Goal: Complete application form

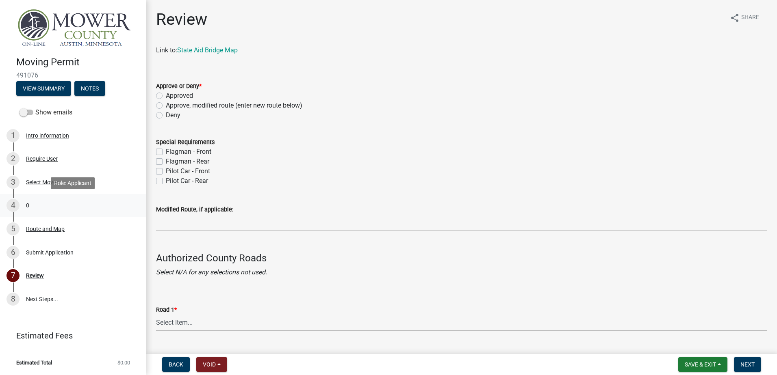
click at [27, 203] on div "0" at bounding box center [27, 206] width 3 height 6
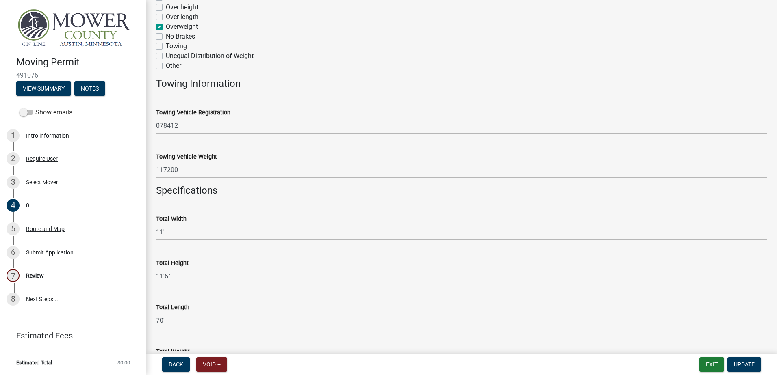
scroll to position [244, 0]
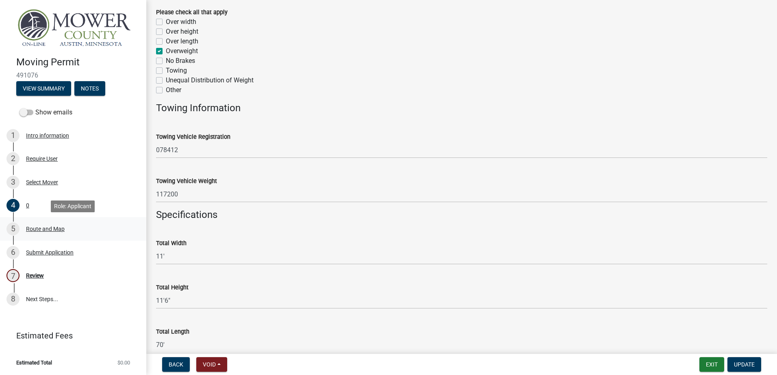
click at [35, 228] on div "Route and Map" at bounding box center [45, 229] width 39 height 6
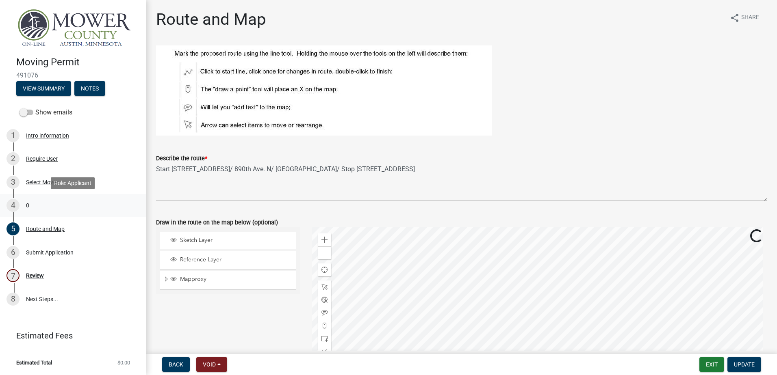
click at [28, 206] on div "0" at bounding box center [27, 206] width 3 height 6
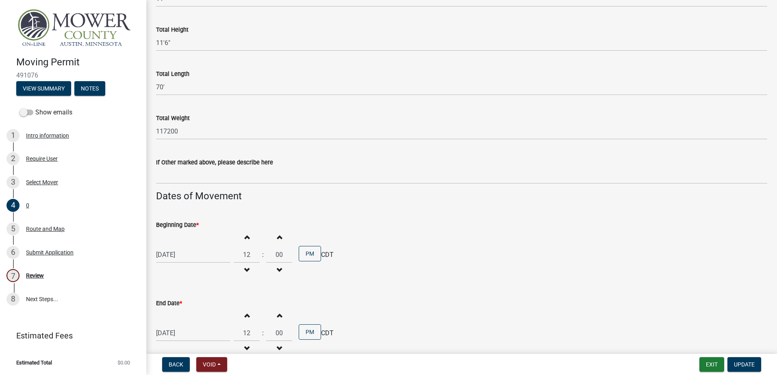
scroll to position [487, 0]
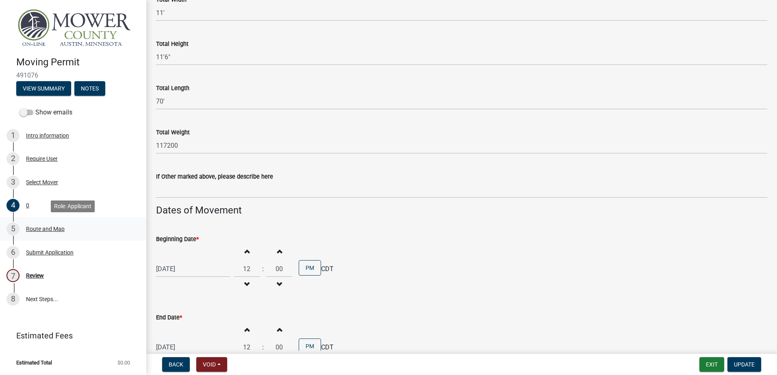
click at [35, 228] on div "Route and Map" at bounding box center [45, 229] width 39 height 6
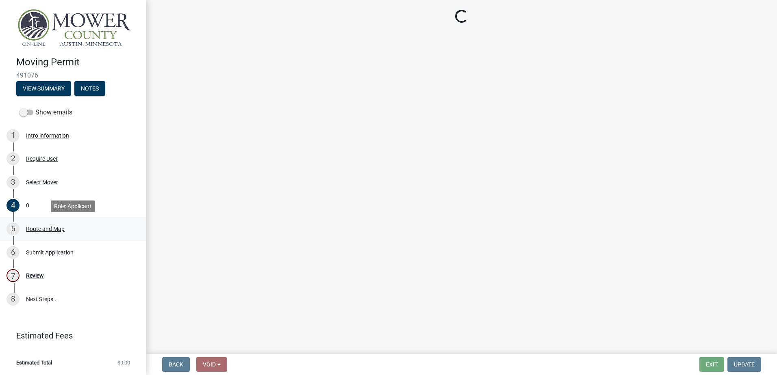
scroll to position [0, 0]
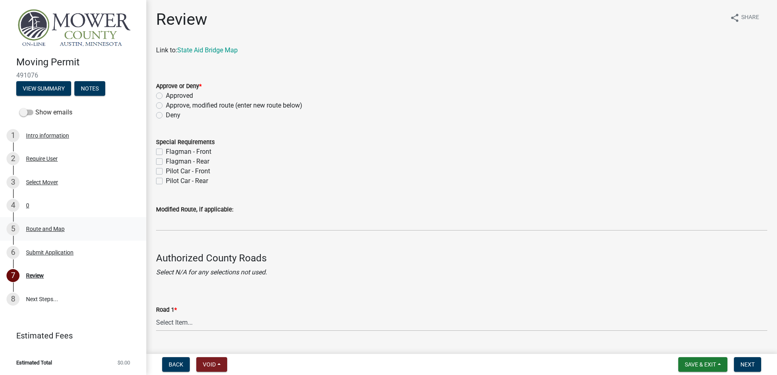
click at [40, 229] on div "Route and Map" at bounding box center [45, 229] width 39 height 6
click at [27, 203] on div "0" at bounding box center [27, 206] width 3 height 6
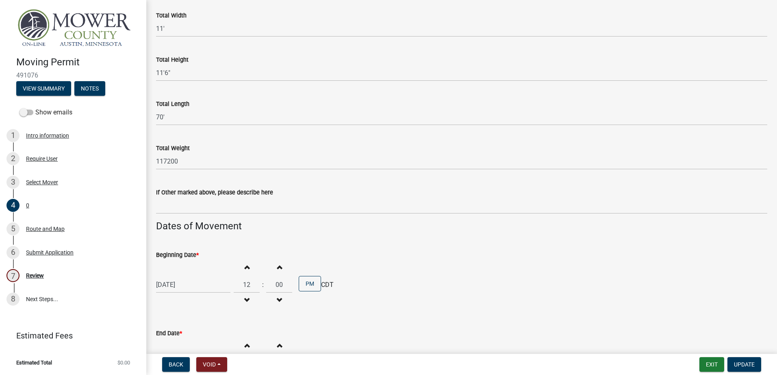
scroll to position [471, 0]
click at [34, 227] on div "Route and Map" at bounding box center [45, 229] width 39 height 6
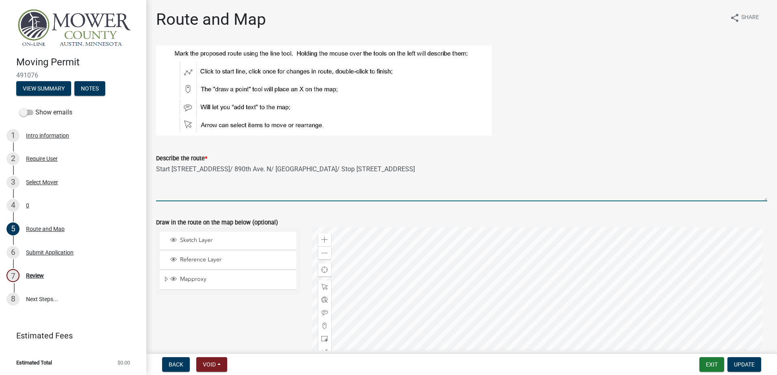
drag, startPoint x: 156, startPoint y: 167, endPoint x: 337, endPoint y: 171, distance: 180.8
click at [499, 162] on form "Describe the route * Start 12877 590th Ave/ 130th St. W/ 218 N./ 140th St. W/ 8…" at bounding box center [461, 178] width 611 height 48
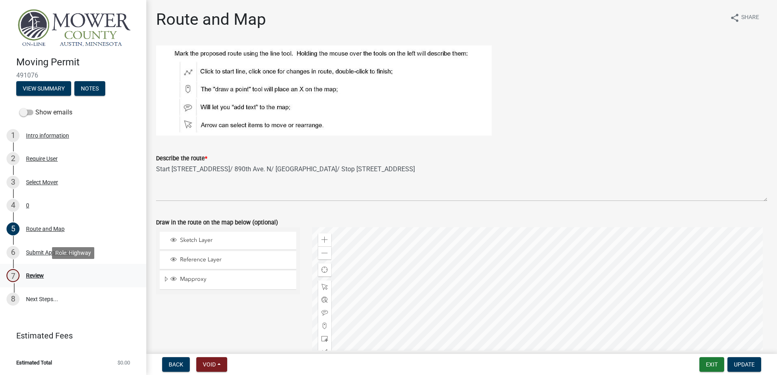
drag, startPoint x: 35, startPoint y: 275, endPoint x: 45, endPoint y: 271, distance: 10.3
click at [35, 274] on div "Review" at bounding box center [35, 276] width 18 height 6
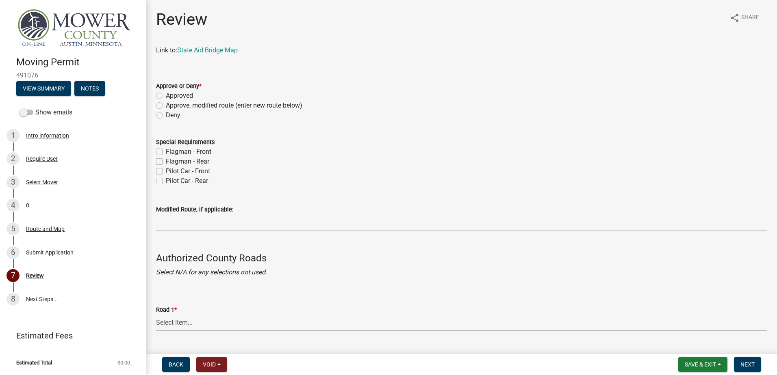
click at [166, 106] on label "Approve, modified route (enter new route below)" at bounding box center [234, 106] width 136 height 10
click at [166, 106] on input "Approve, modified route (enter new route below)" at bounding box center [168, 103] width 5 height 5
radio input "true"
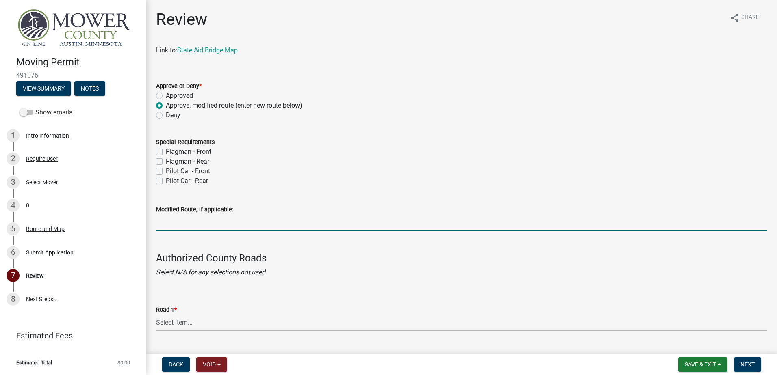
click at [182, 223] on input "Modified Route, if applicable:" at bounding box center [461, 222] width 611 height 17
paste input "Start [STREET_ADDRESS]/ 890th Ave. N/ [GEOGRAPHIC_DATA]/ Stop [STREET_ADDRESS]"
drag, startPoint x: 275, startPoint y: 221, endPoint x: 308, endPoint y: 190, distance: 44.6
click at [276, 221] on input "Start [STREET_ADDRESS]/ 890th Ave. N/ [GEOGRAPHIC_DATA]/ Stop [STREET_ADDRESS]" at bounding box center [461, 222] width 611 height 17
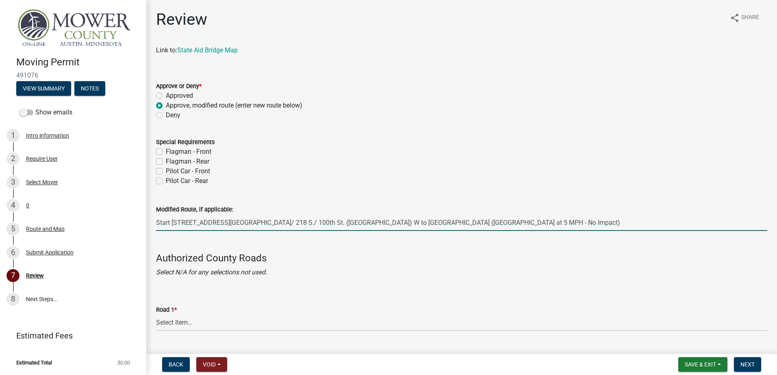
drag, startPoint x: 519, startPoint y: 220, endPoint x: 537, endPoint y: 189, distance: 36.1
click at [519, 219] on input "Start 12877 590th Ave/ 130th St. W/ 218 S./ 100th St. (State Line Road) W to Fr…" at bounding box center [461, 222] width 611 height 17
type input "Start 12877 590th Ave/ 130th St. W/ 218 S./ 100th St. (State Line Road) W to Fr…"
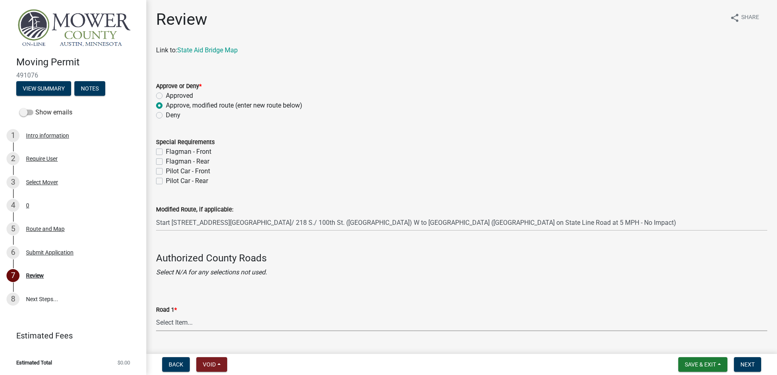
click at [168, 324] on select "Select Item... Township Road COUNTY RD 51 COUNTY RD 52 COUNTY RD 53 COUNTY RD 5…" at bounding box center [461, 323] width 611 height 17
click at [156, 315] on select "Select Item... Township Road COUNTY RD 51 COUNTY RD 52 COUNTY RD 53 COUNTY RD 5…" at bounding box center [461, 323] width 611 height 17
select select "c0f8b27e-bc8f-46f5-a421-ce445eb18eb2"
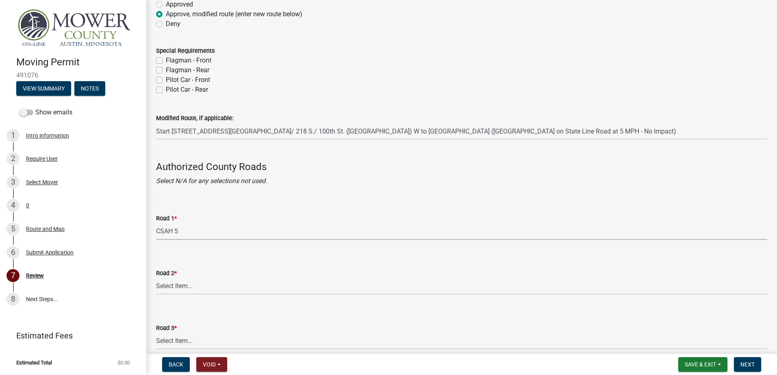
scroll to position [162, 0]
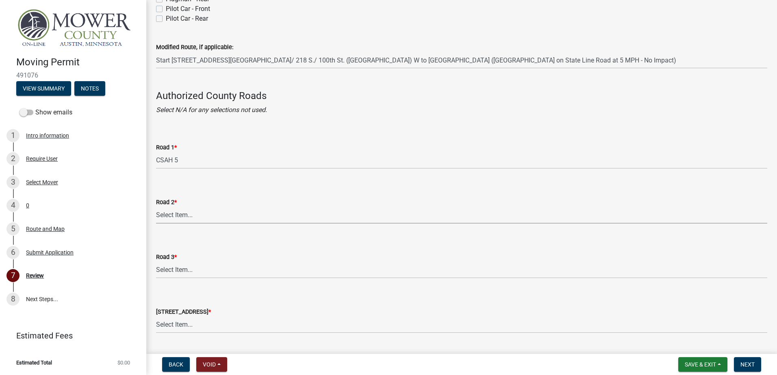
click at [173, 217] on select "Select Item... Township Road COUNTY RD 51 COUNTY RD 52 COUNTY RD 53 COUNTY RD 5…" at bounding box center [461, 215] width 611 height 17
click at [156, 207] on select "Select Item... Township Road COUNTY RD 51 COUNTY RD 52 COUNTY RD 53 COUNTY RD 5…" at bounding box center [461, 215] width 611 height 17
select select "c0f8b27e-bc8f-46f5-a421-ce445eb18eb2"
click at [175, 270] on select "Select Item... Township Road COUNTY RD 51 COUNTY RD 52 COUNTY RD 53 COUNTY RD 5…" at bounding box center [461, 270] width 611 height 17
click at [156, 262] on select "Select Item... Township Road COUNTY RD 51 COUNTY RD 52 COUNTY RD 53 COUNTY RD 5…" at bounding box center [461, 270] width 611 height 17
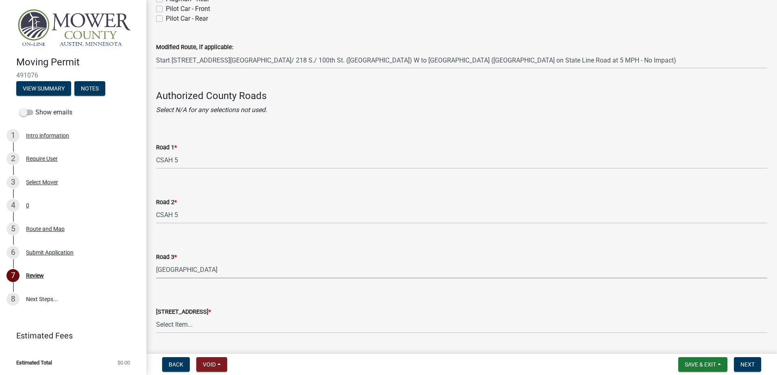
select select "cd827ead-5da1-41d0-a70b-a4e2627fa4d7"
click at [178, 330] on select "Select Item... Township Road COUNTY RD 51 COUNTY RD 52 COUNTY RD 53 COUNTY RD 5…" at bounding box center [461, 325] width 611 height 17
click at [156, 317] on select "Select Item... Township Road COUNTY RD 51 COUNTY RD 52 COUNTY RD 53 COUNTY RD 5…" at bounding box center [461, 325] width 611 height 17
select select "cd827ead-5da1-41d0-a70b-a4e2627fa4d7"
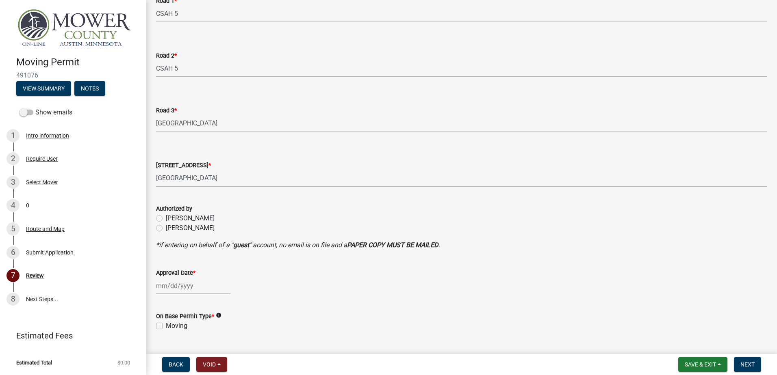
scroll to position [328, 0]
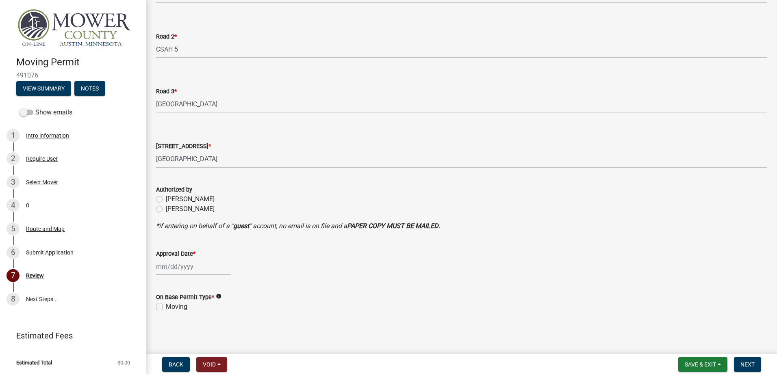
click at [166, 209] on label "[PERSON_NAME]" at bounding box center [190, 209] width 49 height 10
click at [166, 209] on input "[PERSON_NAME]" at bounding box center [168, 206] width 5 height 5
radio input "true"
select select "10"
select select "2025"
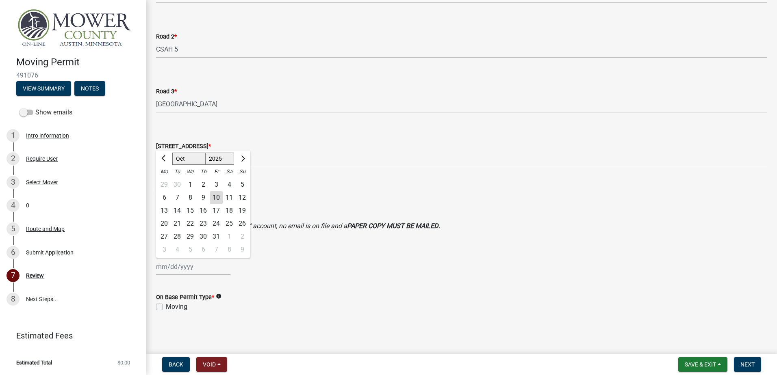
click at [171, 266] on div "Jan Feb Mar Apr May Jun Jul Aug Sep Oct Nov Dec 1525 1526 1527 1528 1529 1530 1…" at bounding box center [193, 267] width 74 height 17
click at [216, 197] on div "10" at bounding box center [216, 197] width 13 height 13
type input "[DATE]"
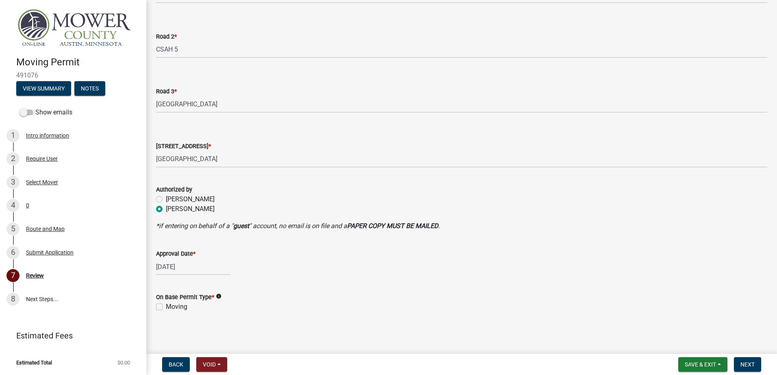
click at [166, 306] on label "Moving" at bounding box center [177, 307] width 22 height 10
click at [166, 306] on input "Moving" at bounding box center [168, 304] width 5 height 5
checkbox input "true"
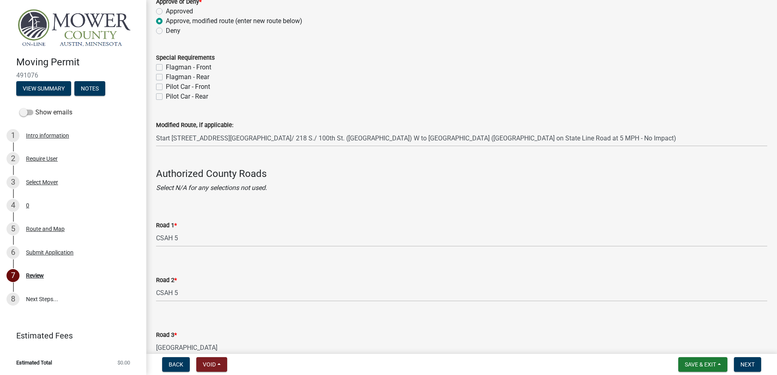
scroll to position [0, 0]
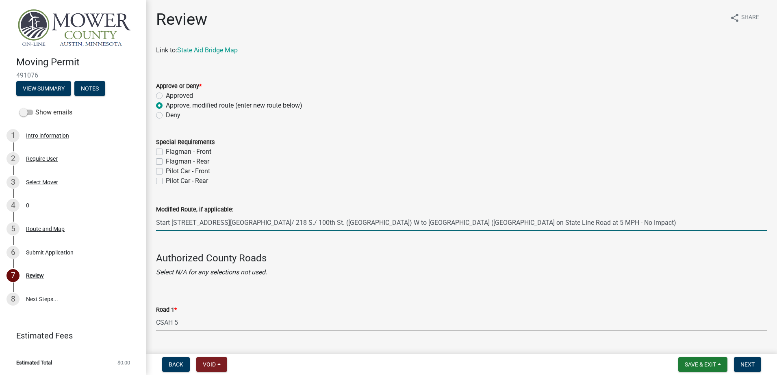
drag, startPoint x: 370, startPoint y: 223, endPoint x: 414, endPoint y: 207, distance: 47.0
click at [374, 214] on form "Modified Route, if applicable: Start 12877 590th Ave/ 130th St. W/ 218 S./ 100t…" at bounding box center [461, 218] width 611 height 26
drag, startPoint x: 257, startPoint y: 223, endPoint x: 289, endPoint y: 208, distance: 35.3
click at [258, 221] on input "Start 12877 590th Ave/ 130th St. W/ 218 S./ 100th St. (State Line Road) W. to F…" at bounding box center [461, 222] width 611 height 17
type input "Start 12877 590th Ave/ 130th St. W./ 218 S./ 100th St. (State Line Road) W. to …"
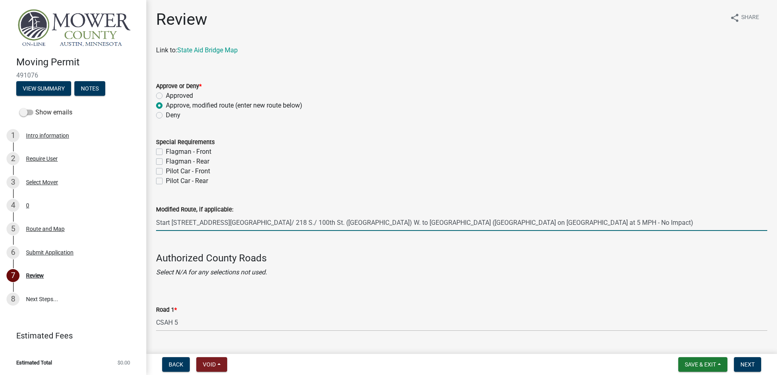
click at [173, 223] on input "Start 12877 590th Ave/ 130th St. W./ 218 S./ 100th St. (State Line Road) W. to …" at bounding box center [461, 222] width 611 height 17
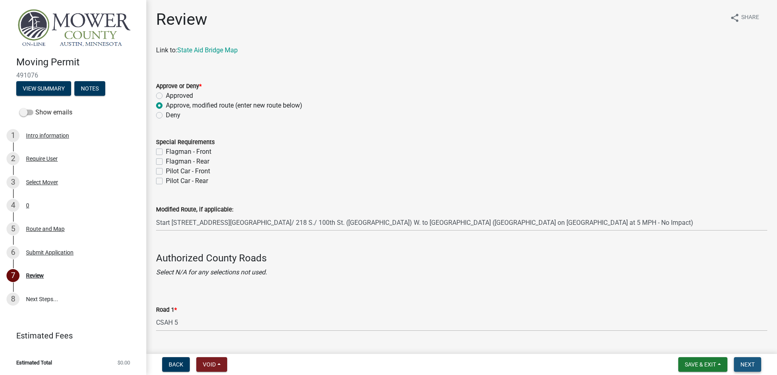
click at [752, 364] on span "Next" at bounding box center [747, 364] width 14 height 6
